Goal: Transaction & Acquisition: Purchase product/service

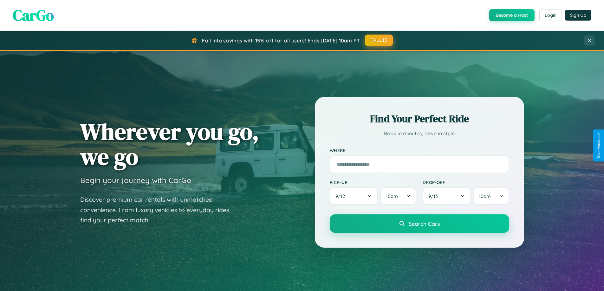
click at [379, 40] on button "FALL15" at bounding box center [379, 40] width 28 height 11
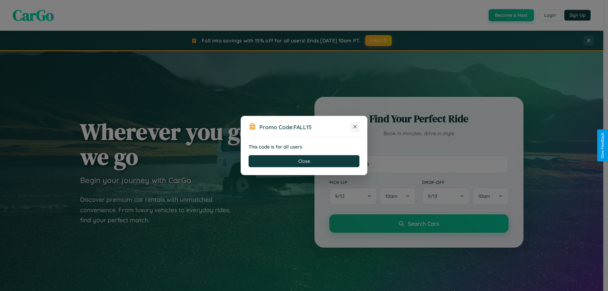
click at [355, 127] on icon at bounding box center [355, 127] width 6 height 6
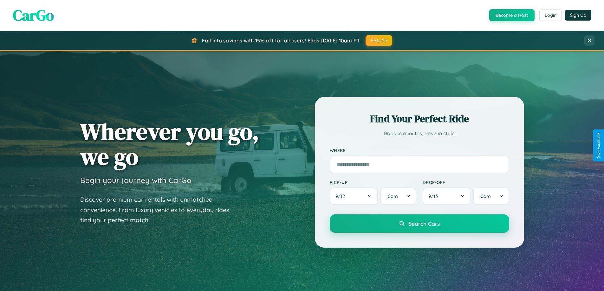
scroll to position [19, 0]
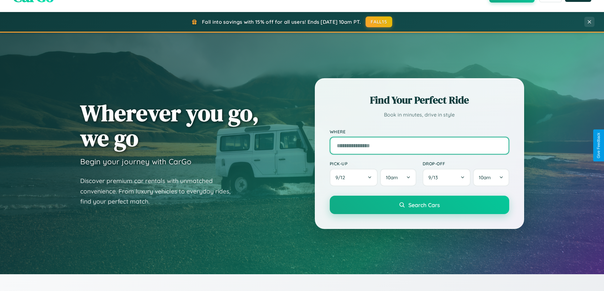
click at [419, 145] on input "text" at bounding box center [418, 146] width 179 height 18
type input "**********"
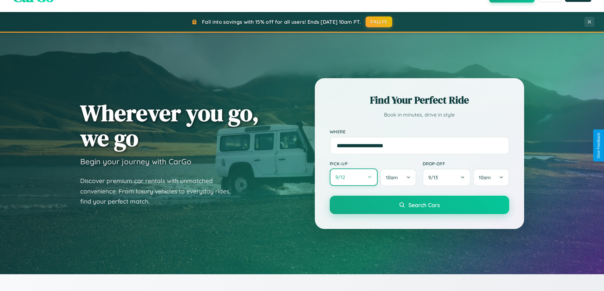
click at [353, 177] on button "9 / 12" at bounding box center [353, 177] width 48 height 17
select select "*"
select select "****"
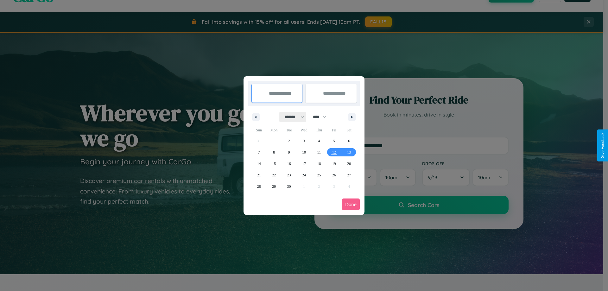
drag, startPoint x: 291, startPoint y: 117, endPoint x: 304, endPoint y: 127, distance: 16.2
click at [291, 117] on select "******* ******** ***** ***** *** **** **** ****** ********* ******* ******** **…" at bounding box center [293, 117] width 27 height 10
click at [259, 175] on span "21" at bounding box center [259, 174] width 4 height 11
type input "**********"
click at [289, 175] on span "23" at bounding box center [289, 174] width 4 height 11
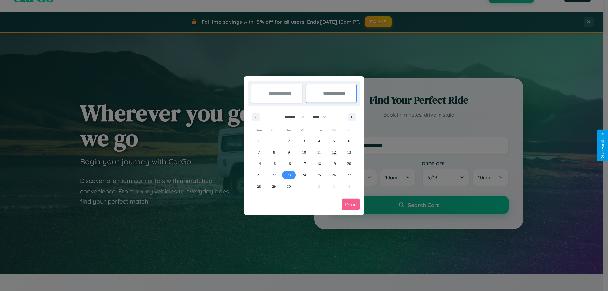
type input "**********"
click at [351, 204] on button "Done" at bounding box center [351, 205] width 18 height 12
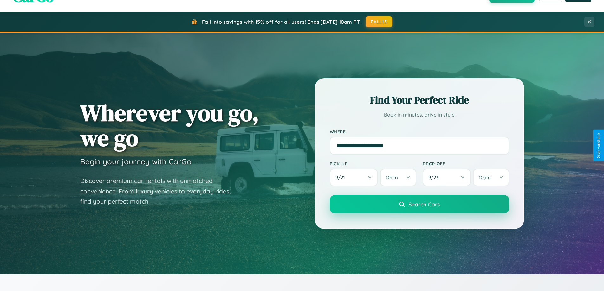
click at [419, 204] on span "Search Cars" at bounding box center [423, 204] width 31 height 7
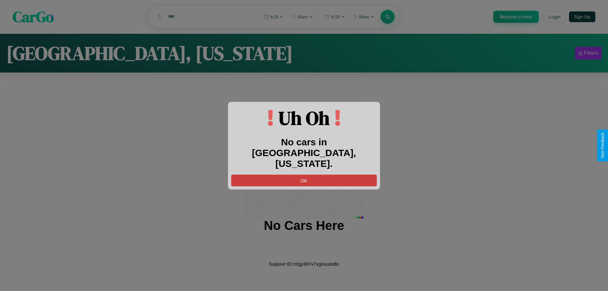
click at [304, 175] on button "OK" at bounding box center [304, 181] width 146 height 12
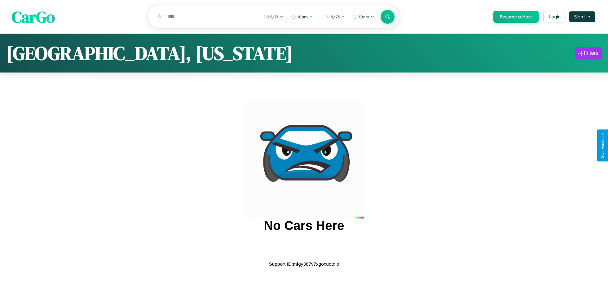
click at [33, 17] on span "CarGo" at bounding box center [33, 17] width 43 height 22
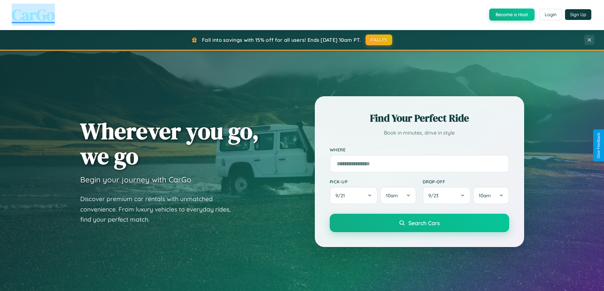
scroll to position [436, 0]
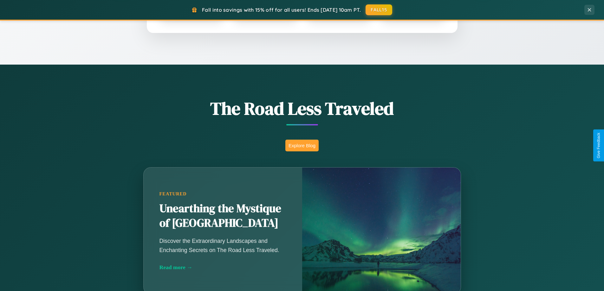
click at [302, 145] on button "Explore Blog" at bounding box center [301, 146] width 33 height 12
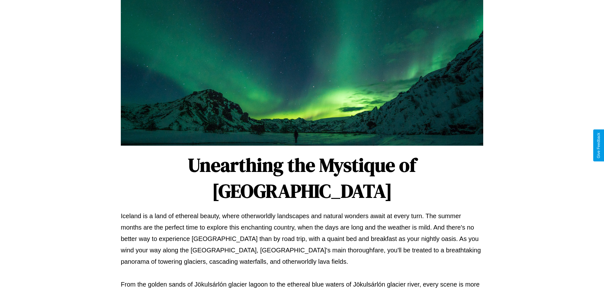
scroll to position [205, 0]
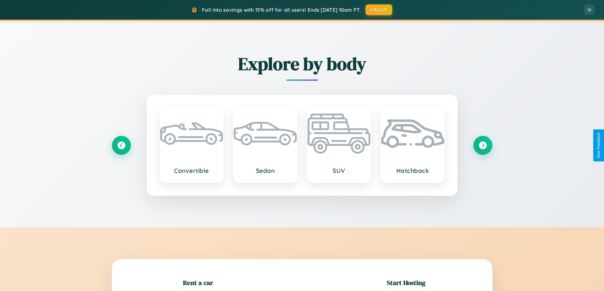
scroll to position [137, 0]
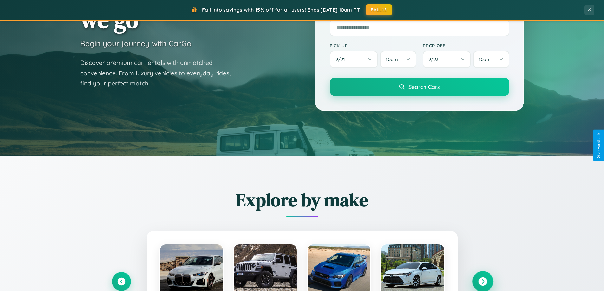
click at [482, 282] on icon at bounding box center [482, 282] width 9 height 9
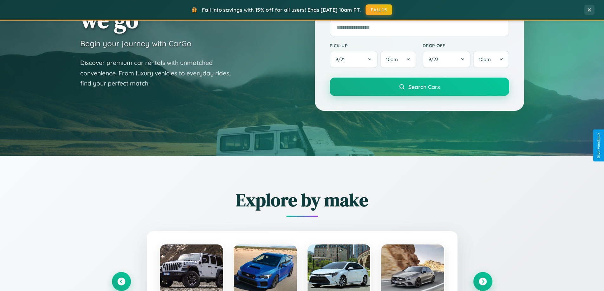
scroll to position [634, 0]
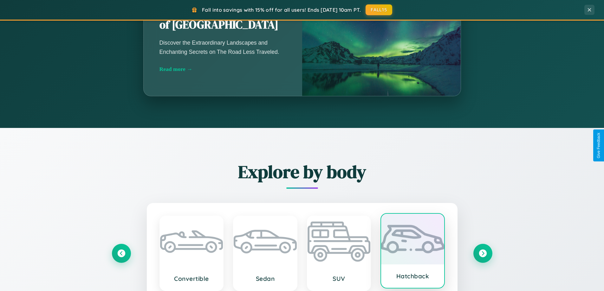
click at [412, 252] on div at bounding box center [412, 239] width 63 height 51
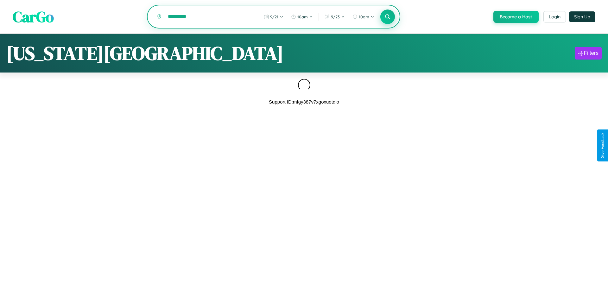
type input "**********"
click at [387, 17] on icon at bounding box center [388, 17] width 6 height 6
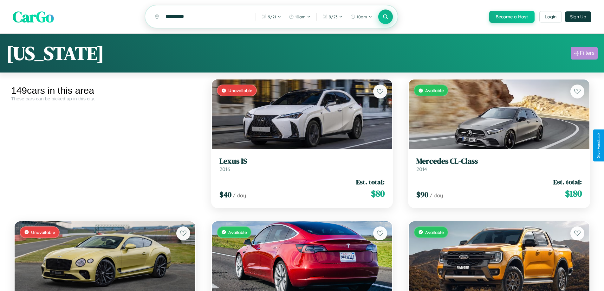
click at [584, 54] on div "Filters" at bounding box center [586, 53] width 15 height 6
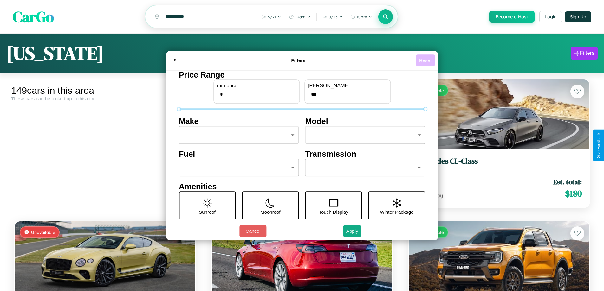
click at [426, 60] on button "Reset" at bounding box center [425, 60] width 19 height 12
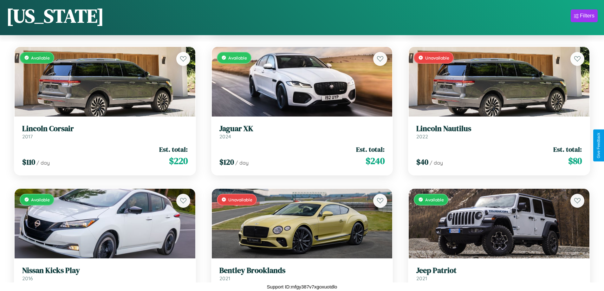
scroll to position [2075, 0]
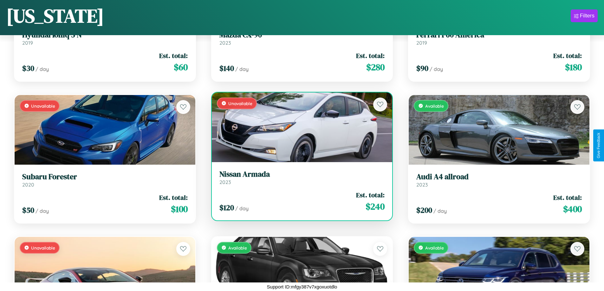
click at [299, 179] on link "Nissan Armada 2023" at bounding box center [301, 178] width 165 height 16
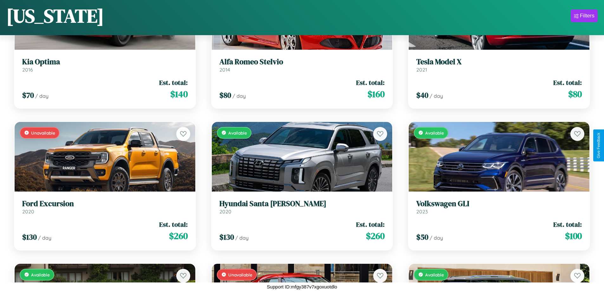
scroll to position [6473, 0]
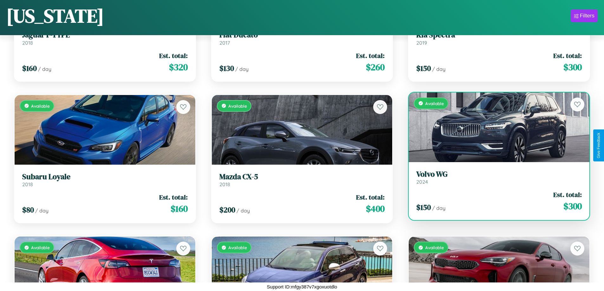
click at [495, 127] on div "Available" at bounding box center [498, 128] width 181 height 70
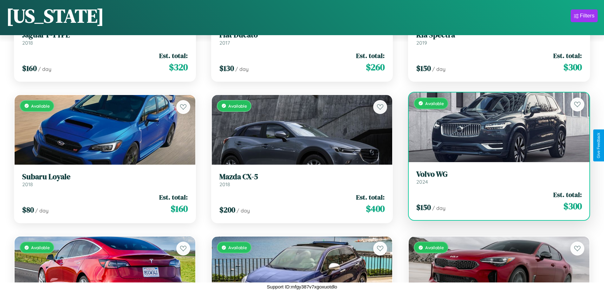
click at [495, 127] on div "Available" at bounding box center [498, 128] width 181 height 70
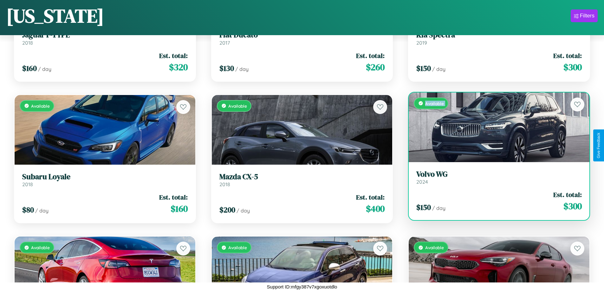
click at [495, 127] on div "Available" at bounding box center [498, 128] width 181 height 70
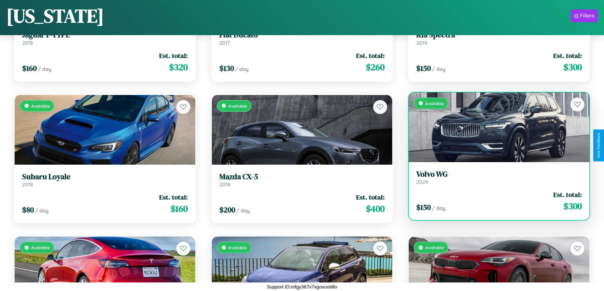
click at [495, 127] on div "Available" at bounding box center [498, 128] width 181 height 70
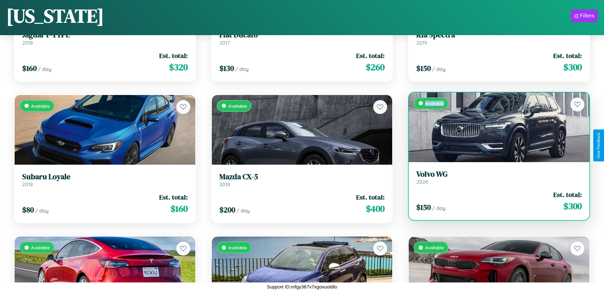
click at [495, 127] on div "Available" at bounding box center [498, 128] width 181 height 70
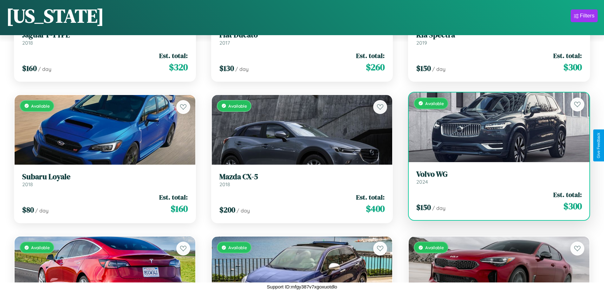
click at [495, 177] on h3 "Volvo WG" at bounding box center [498, 174] width 165 height 9
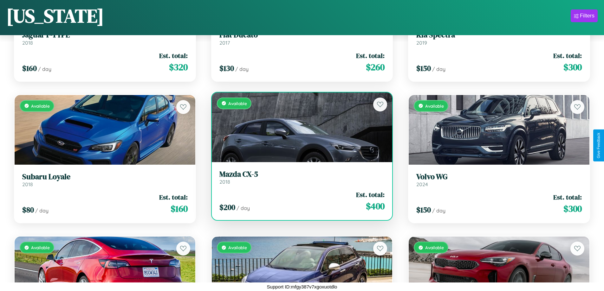
scroll to position [4345, 0]
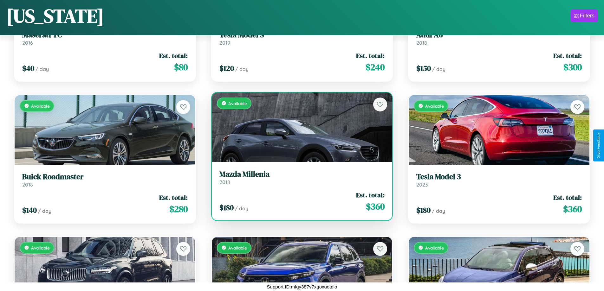
click at [299, 130] on div "Available" at bounding box center [302, 128] width 181 height 70
click at [299, 127] on div "Available" at bounding box center [302, 128] width 181 height 70
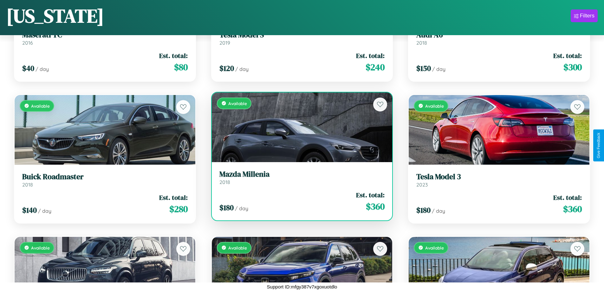
click at [299, 127] on div "Available" at bounding box center [302, 128] width 181 height 70
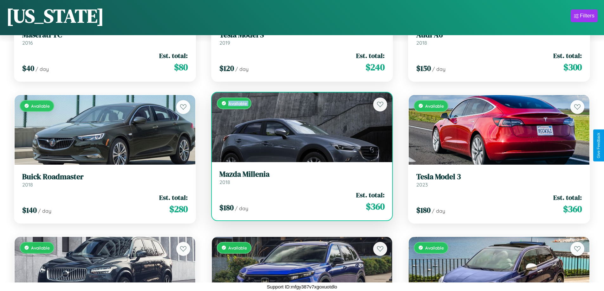
click at [299, 127] on div "Available" at bounding box center [302, 128] width 181 height 70
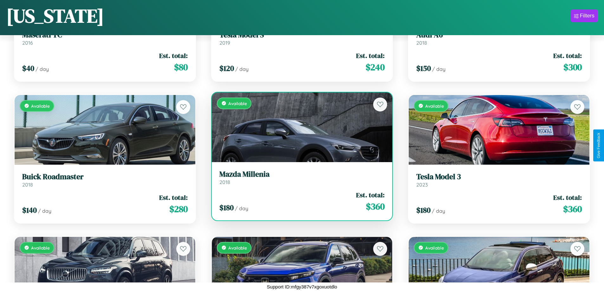
click at [299, 127] on div "Available" at bounding box center [302, 128] width 181 height 70
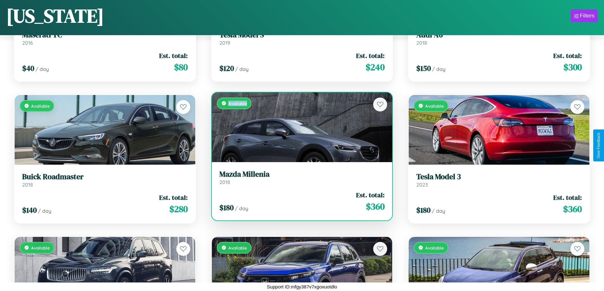
click at [299, 127] on div "Available" at bounding box center [302, 128] width 181 height 70
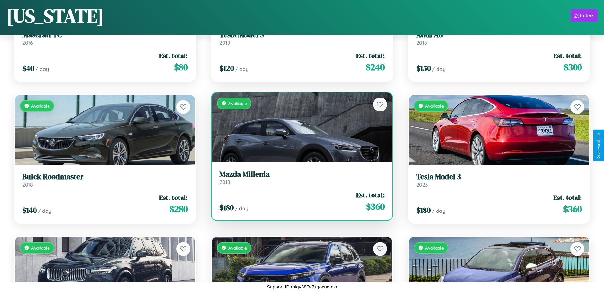
click at [299, 177] on h3 "Mazda Millenia" at bounding box center [301, 174] width 165 height 9
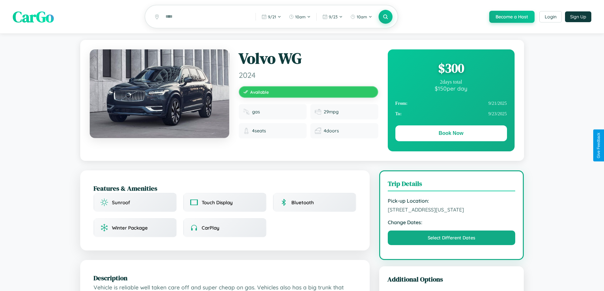
click at [451, 69] on div "$ 300" at bounding box center [451, 68] width 112 height 17
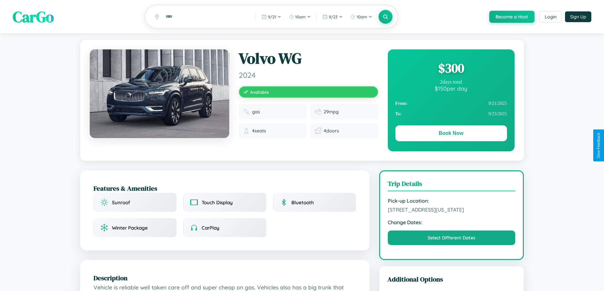
click at [451, 69] on div "$ 300" at bounding box center [451, 68] width 112 height 17
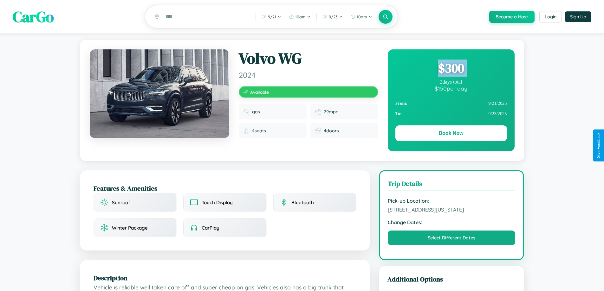
click at [451, 69] on div "$ 300" at bounding box center [451, 68] width 112 height 17
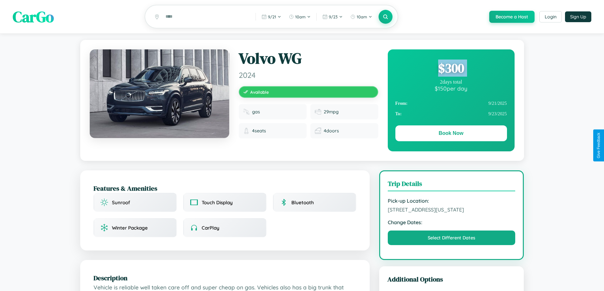
click at [451, 69] on div "$ 300" at bounding box center [451, 68] width 112 height 17
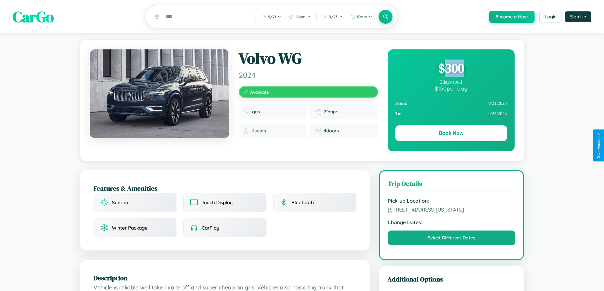
click at [451, 69] on div "$ 300" at bounding box center [451, 68] width 112 height 17
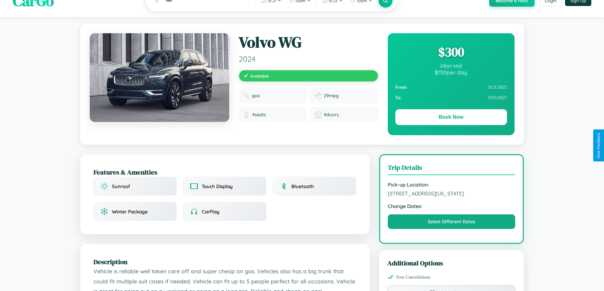
scroll to position [214, 0]
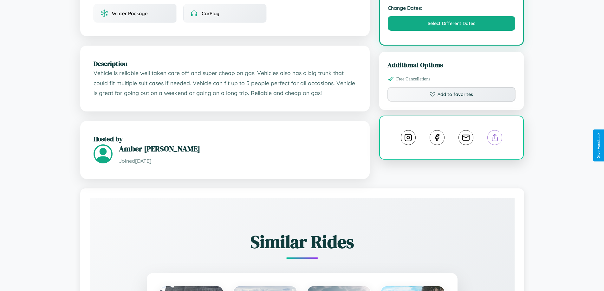
click at [495, 139] on line at bounding box center [495, 136] width 0 height 4
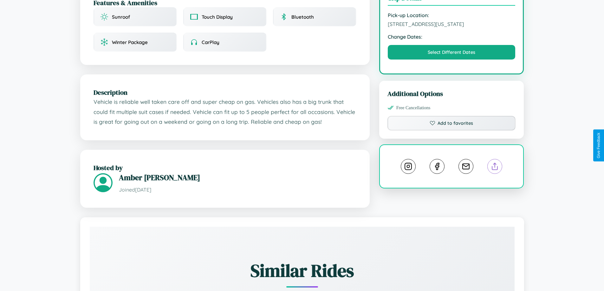
scroll to position [171, 0]
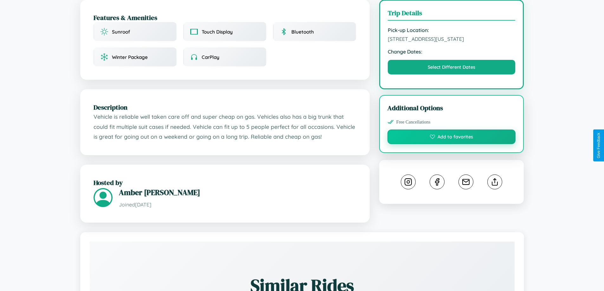
click at [451, 144] on button "Add to favorites" at bounding box center [451, 137] width 128 height 15
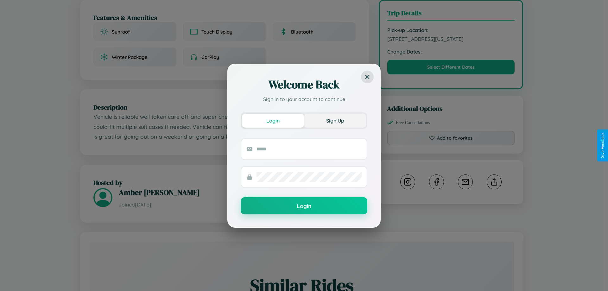
click at [335, 120] on button "Sign Up" at bounding box center [335, 121] width 62 height 14
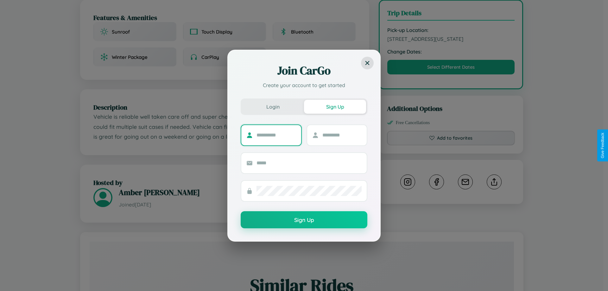
click at [276, 135] on input "text" at bounding box center [277, 135] width 40 height 10
type input "*******"
click at [342, 135] on input "text" at bounding box center [343, 135] width 40 height 10
type input "****"
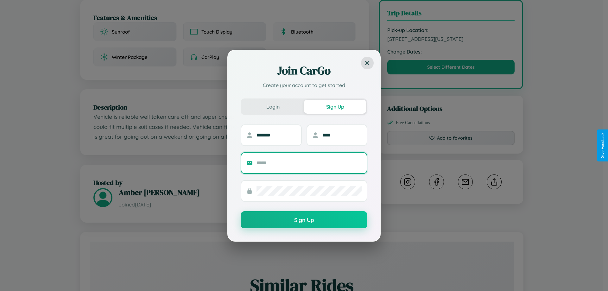
click at [309, 163] on input "text" at bounding box center [309, 163] width 105 height 10
type input "**********"
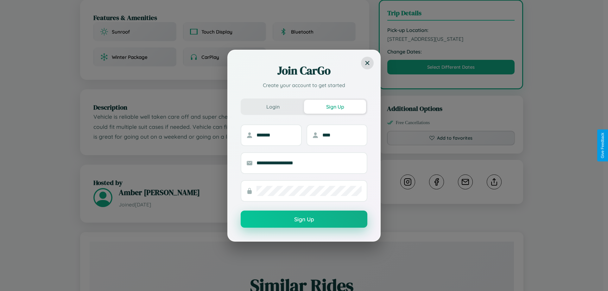
click at [304, 219] on button "Sign Up" at bounding box center [304, 219] width 127 height 17
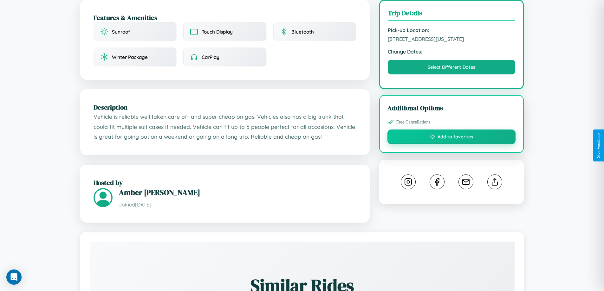
click at [451, 144] on button "Add to favorites" at bounding box center [451, 137] width 128 height 15
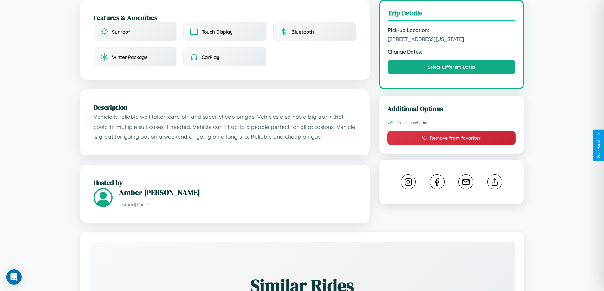
scroll to position [364, 0]
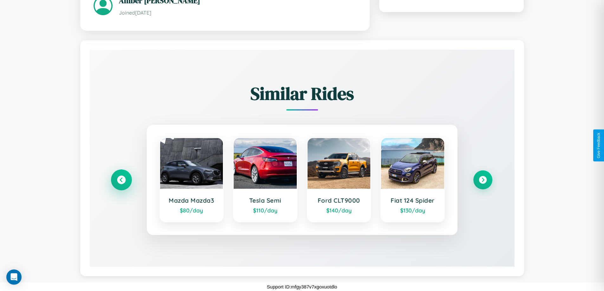
click at [121, 180] on icon at bounding box center [121, 180] width 9 height 9
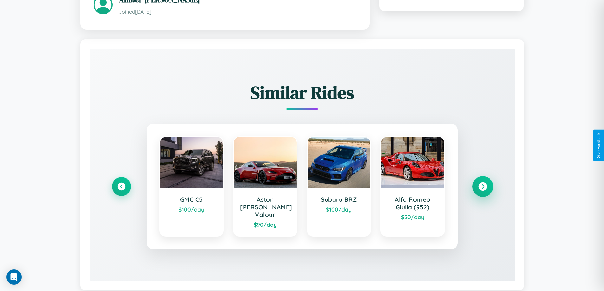
click at [482, 183] on icon at bounding box center [482, 186] width 9 height 9
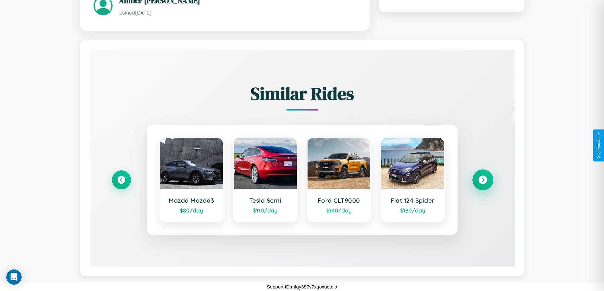
click at [482, 180] on icon at bounding box center [482, 180] width 9 height 9
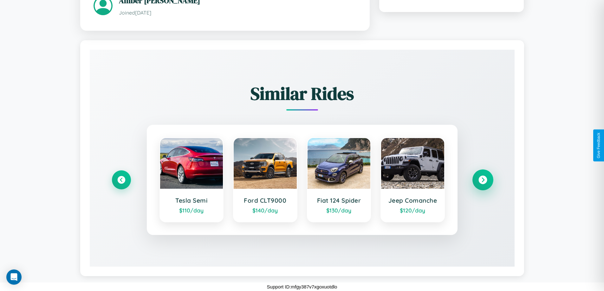
click at [482, 180] on icon at bounding box center [482, 180] width 9 height 9
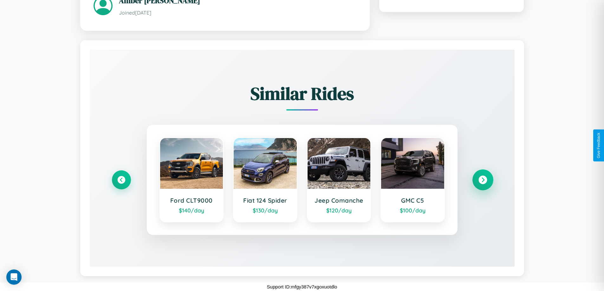
click at [482, 180] on icon at bounding box center [482, 180] width 9 height 9
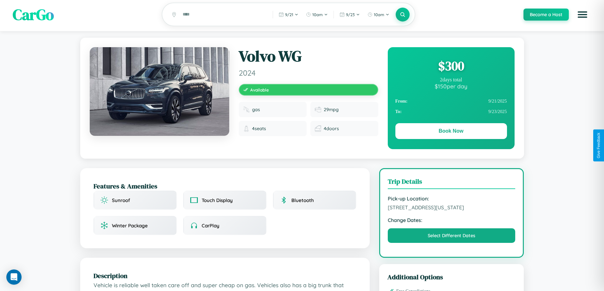
scroll to position [0, 0]
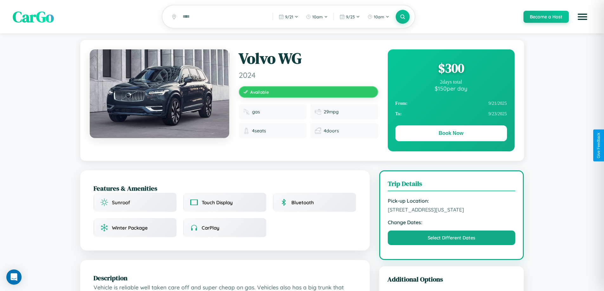
click at [451, 69] on div "$ 300" at bounding box center [451, 68] width 112 height 17
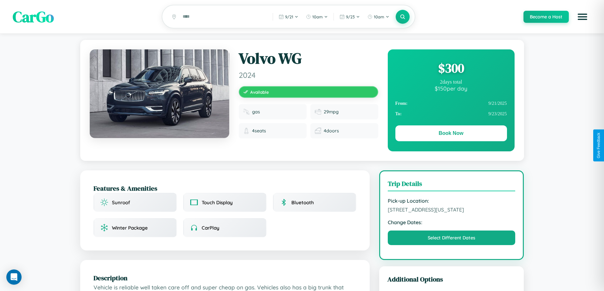
click at [451, 69] on div "$ 300" at bounding box center [451, 68] width 112 height 17
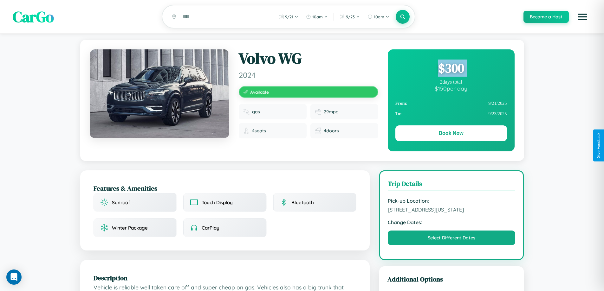
click at [451, 69] on div "$ 300" at bounding box center [451, 68] width 112 height 17
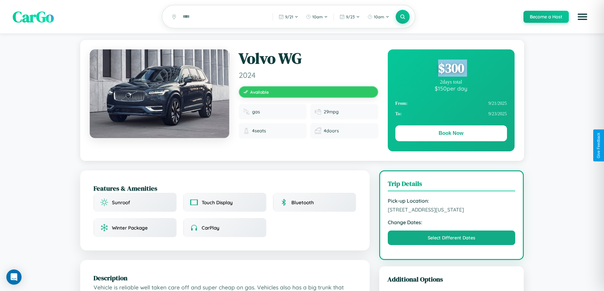
click at [451, 69] on div "$ 300" at bounding box center [451, 68] width 112 height 17
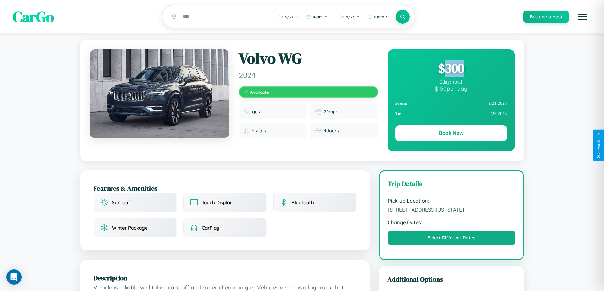
click at [451, 69] on div "$ 300" at bounding box center [451, 68] width 112 height 17
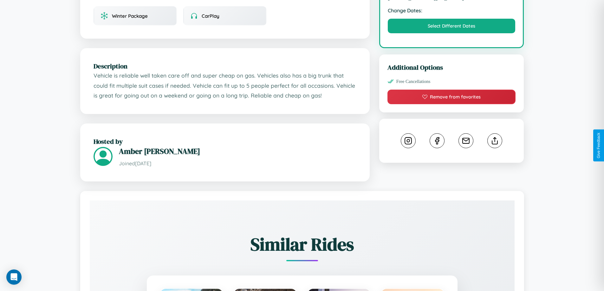
scroll to position [214, 0]
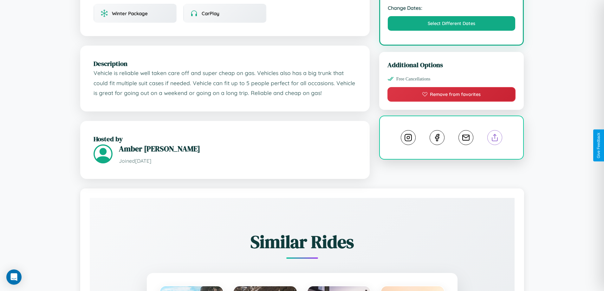
click at [495, 139] on line at bounding box center [495, 136] width 0 height 4
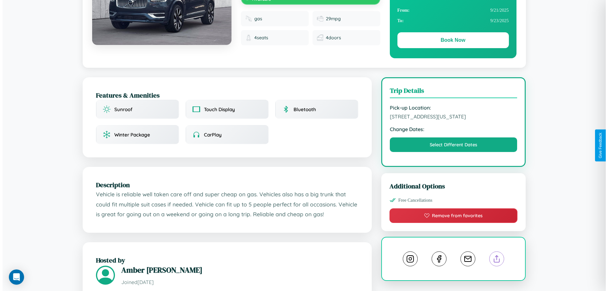
scroll to position [0, 0]
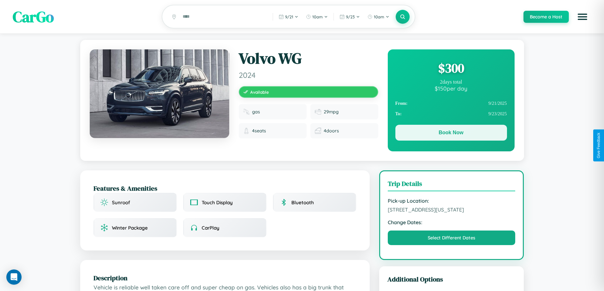
click at [451, 134] on button "Book Now" at bounding box center [451, 133] width 112 height 16
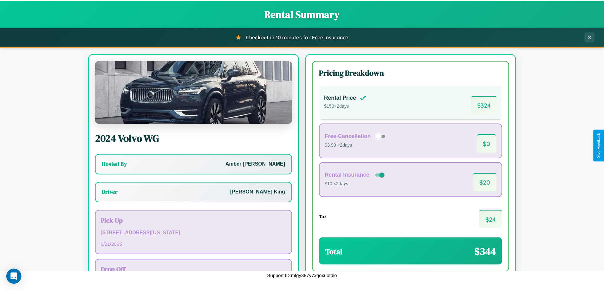
scroll to position [46, 0]
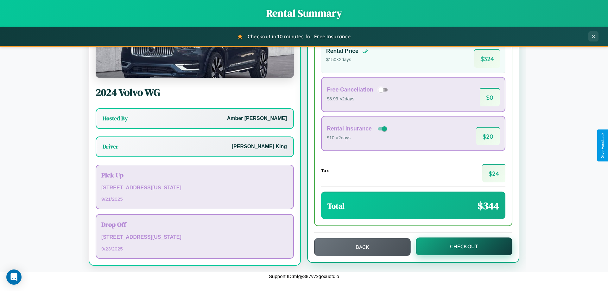
click at [460, 246] on button "Checkout" at bounding box center [464, 247] width 97 height 18
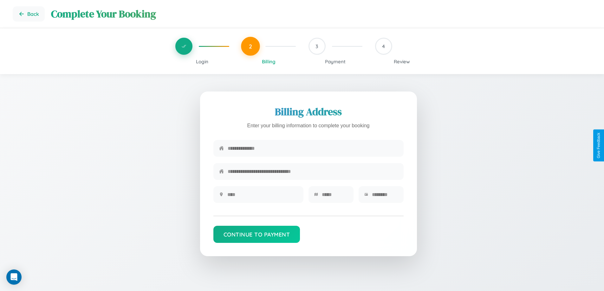
click at [312, 150] on input "text" at bounding box center [312, 149] width 170 height 16
type input "**********"
click at [262, 197] on input "text" at bounding box center [262, 195] width 70 height 16
type input "********"
click at [334, 197] on input "text" at bounding box center [335, 195] width 26 height 16
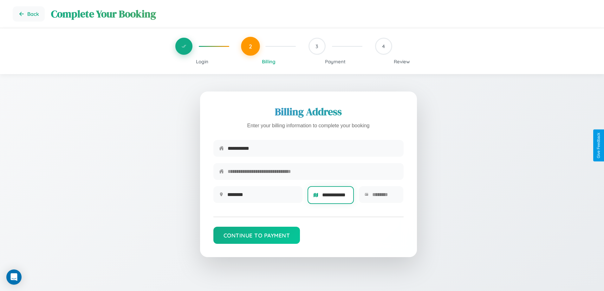
scroll to position [0, 5]
type input "**********"
click at [384, 197] on input "text" at bounding box center [385, 195] width 26 height 16
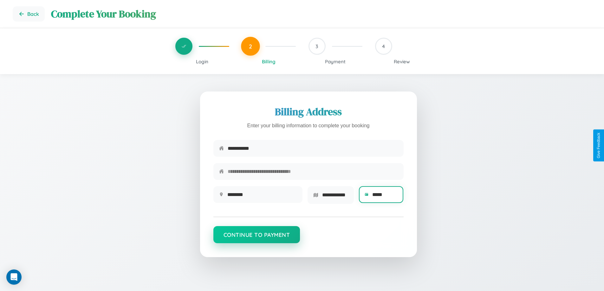
type input "*****"
click at [256, 237] on button "Continue to Payment" at bounding box center [256, 234] width 87 height 17
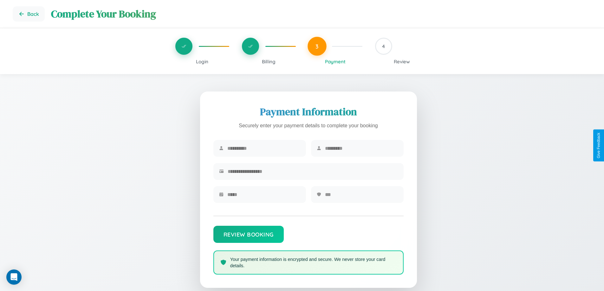
click at [263, 149] on input "text" at bounding box center [263, 149] width 73 height 16
type input "*********"
click at [361, 149] on input "text" at bounding box center [361, 149] width 73 height 16
type input "********"
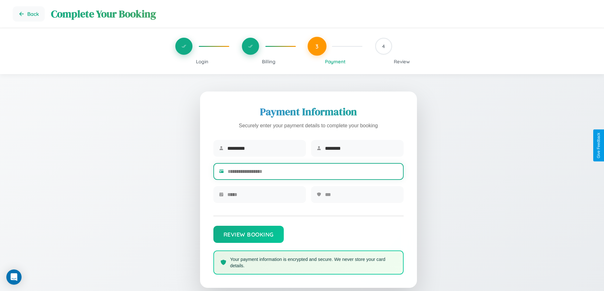
click at [312, 173] on input "text" at bounding box center [312, 172] width 170 height 16
type input "**********"
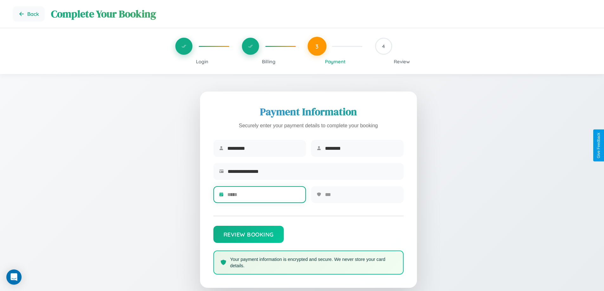
click at [263, 197] on input "text" at bounding box center [263, 195] width 73 height 16
type input "*****"
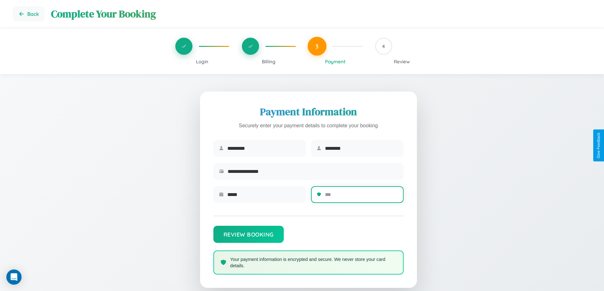
click at [361, 197] on input "text" at bounding box center [361, 195] width 73 height 16
type input "***"
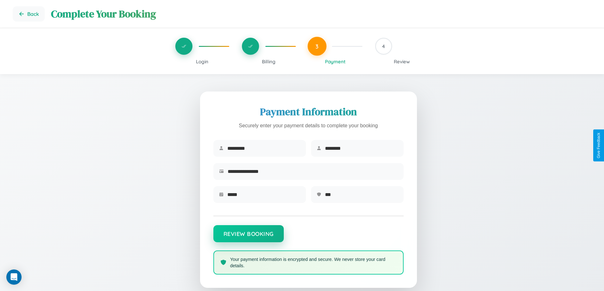
click at [248, 237] on button "Review Booking" at bounding box center [248, 233] width 70 height 17
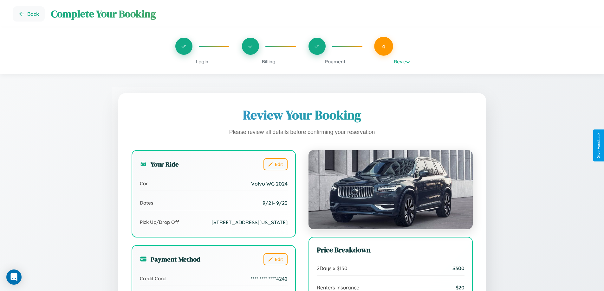
scroll to position [175, 0]
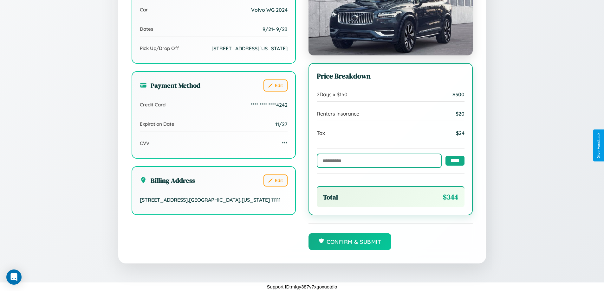
click at [377, 160] on input "text" at bounding box center [378, 161] width 125 height 14
type input "******"
click at [453, 160] on input "*****" at bounding box center [454, 161] width 19 height 10
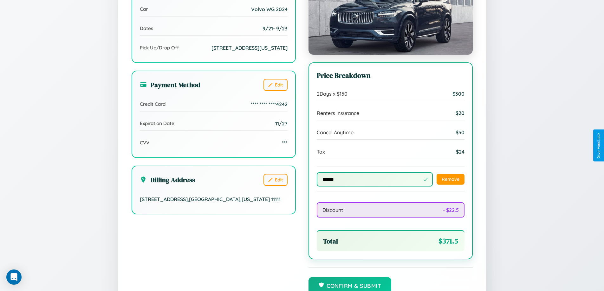
scroll to position [209, 0]
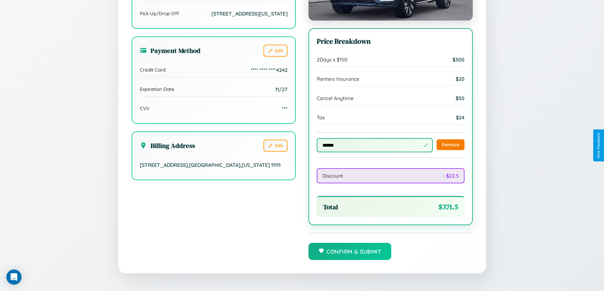
click at [450, 145] on button "Remove" at bounding box center [450, 144] width 28 height 11
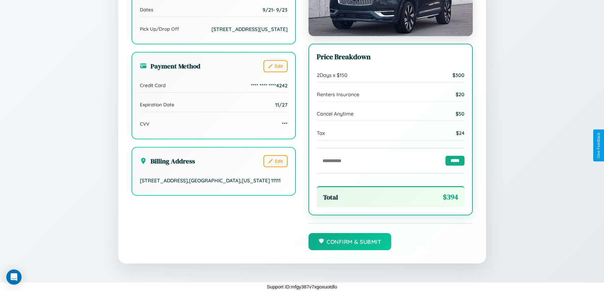
scroll to position [194, 0]
click at [349, 241] on button "Confirm & Submit" at bounding box center [349, 241] width 83 height 17
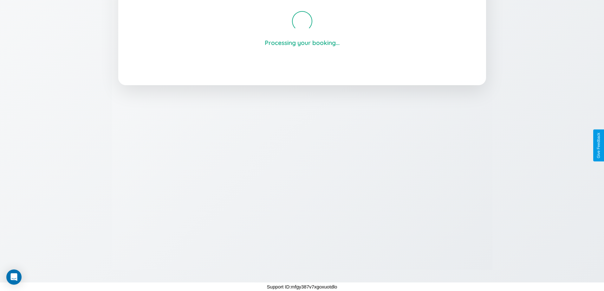
scroll to position [121, 0]
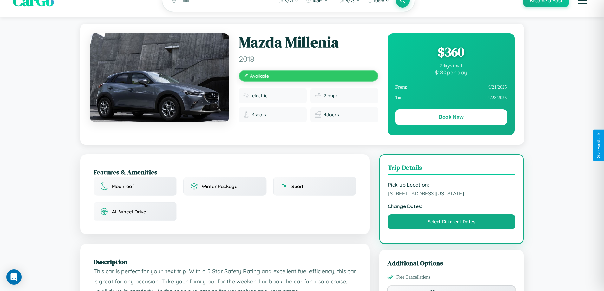
scroll to position [164, 0]
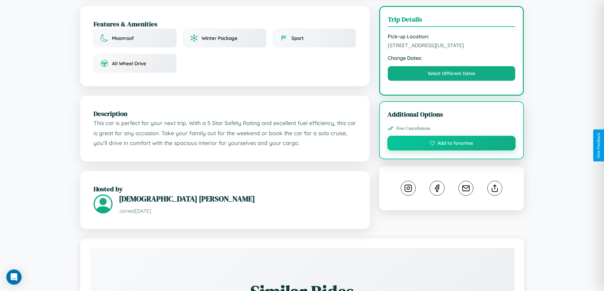
click at [451, 144] on button "Add to favorites" at bounding box center [451, 143] width 128 height 15
